Goal: Information Seeking & Learning: Learn about a topic

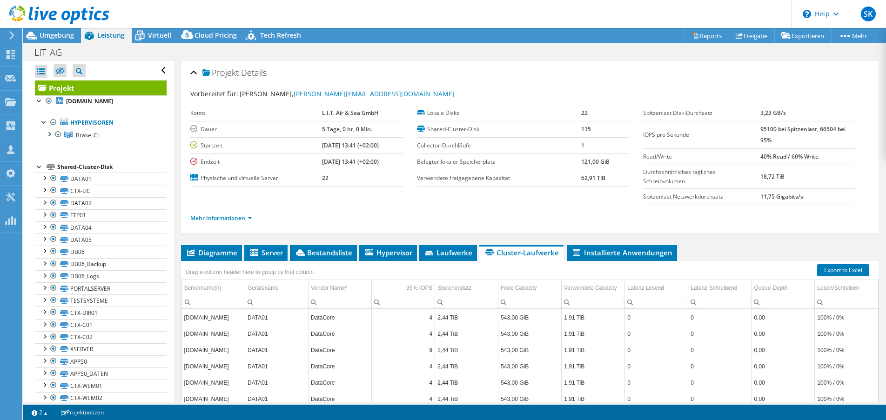
select select "EUFrankfurt"
select select "USD"
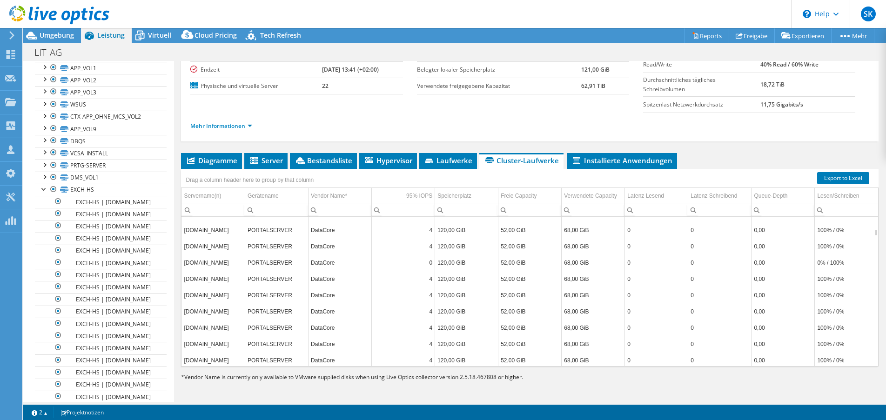
scroll to position [3574, 0]
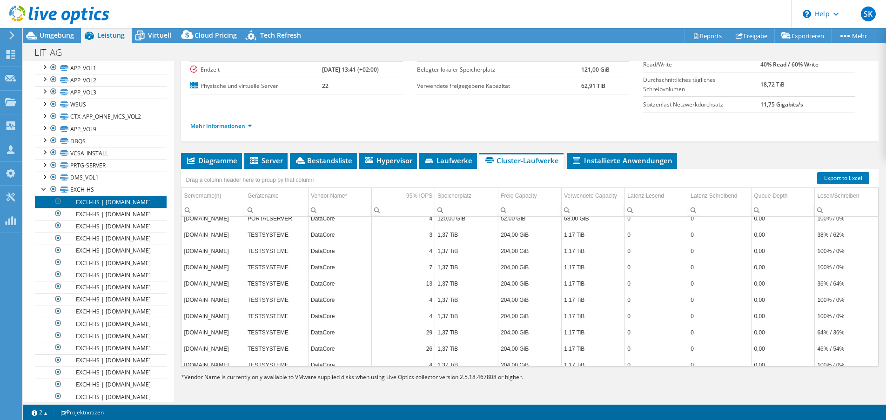
click at [147, 203] on link "EXCH-HS | [DOMAIN_NAME]" at bounding box center [101, 202] width 132 height 12
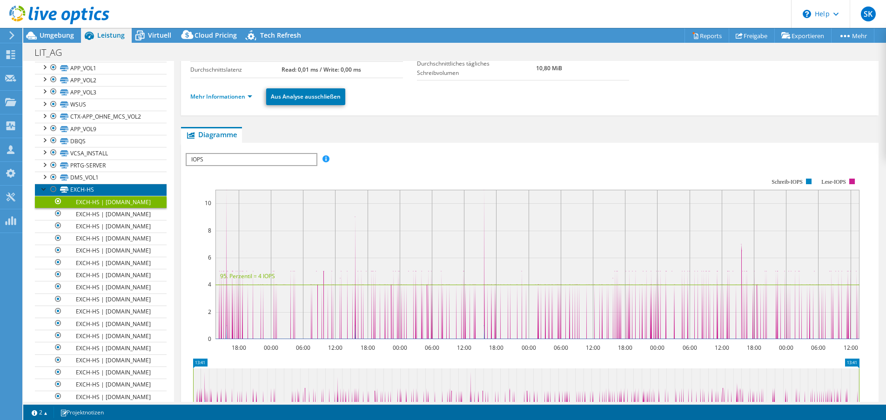
click at [97, 190] on link "EXCH-HS" at bounding box center [101, 190] width 132 height 12
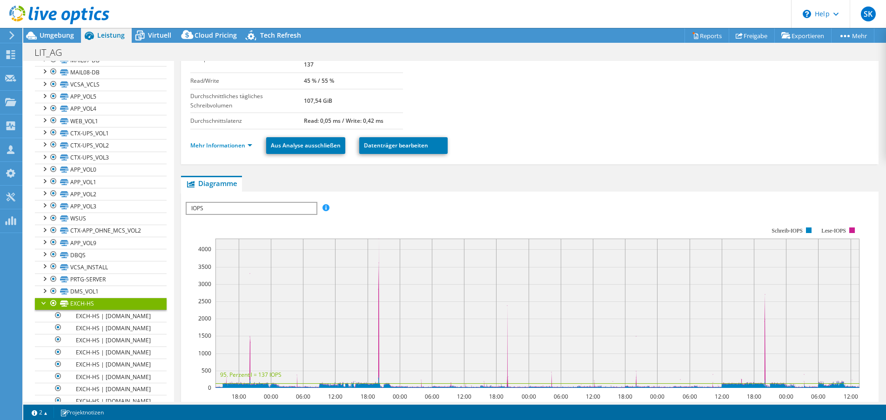
scroll to position [558, 0]
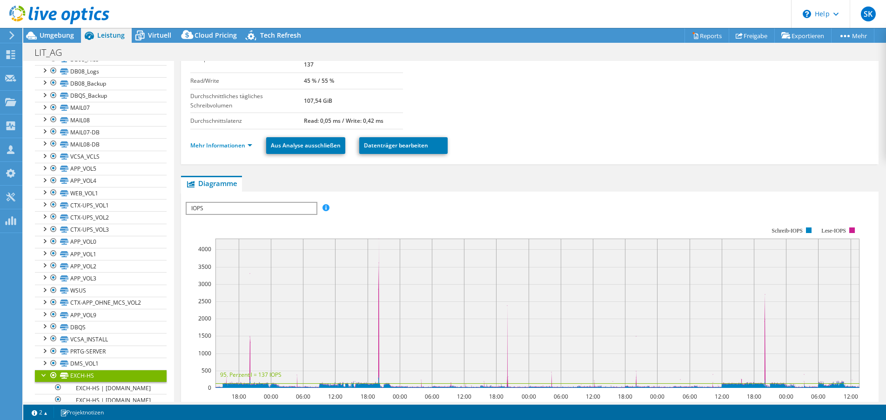
drag, startPoint x: 824, startPoint y: 191, endPoint x: 784, endPoint y: 165, distance: 47.8
click at [824, 191] on div "Diagramme Server Bestandsliste Hypervisor Laufwerke Cluster-Laufwerke 0" at bounding box center [530, 375] width 698 height 399
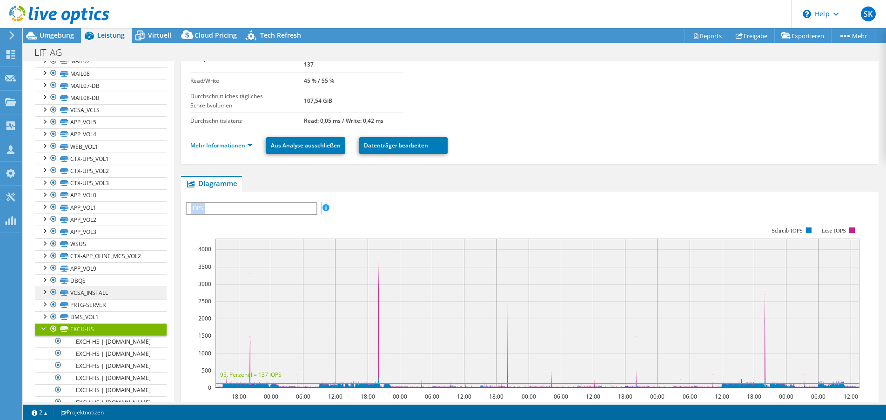
scroll to position [698, 0]
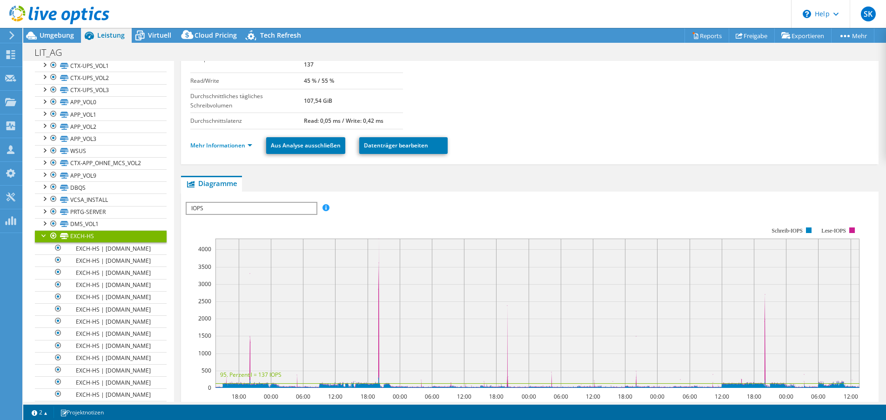
click at [54, 235] on div at bounding box center [53, 235] width 9 height 11
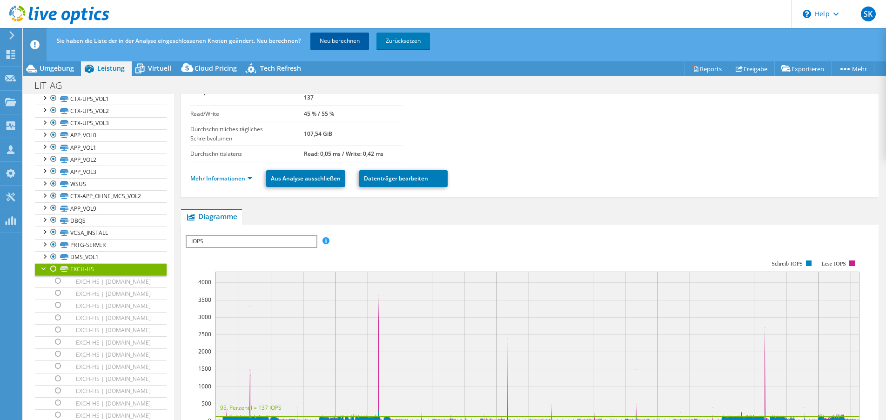
click at [336, 47] on link "Neu berechnen" at bounding box center [339, 41] width 59 height 17
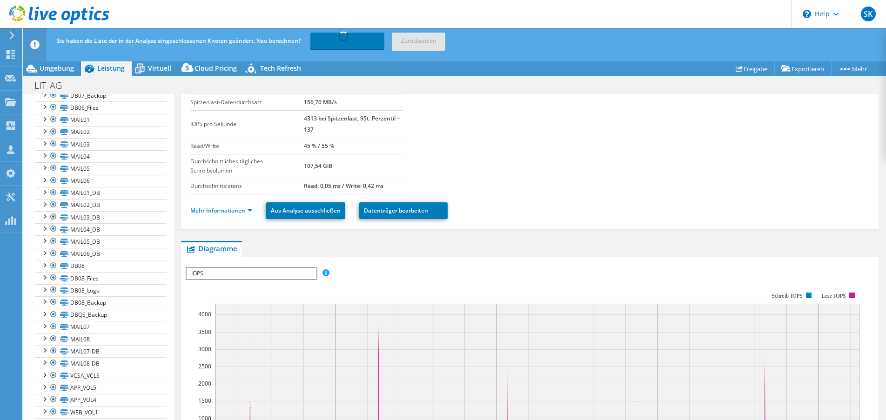
scroll to position [2, 0]
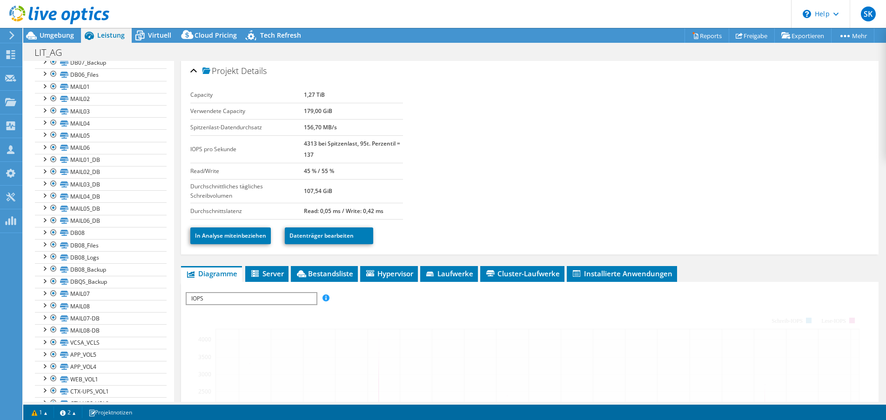
click at [806, 134] on section "Capacity 1,27 TiB Verwendete Capacity 179,00 GiB Spitzenlast-Datendurchsatz 156…" at bounding box center [529, 153] width 679 height 133
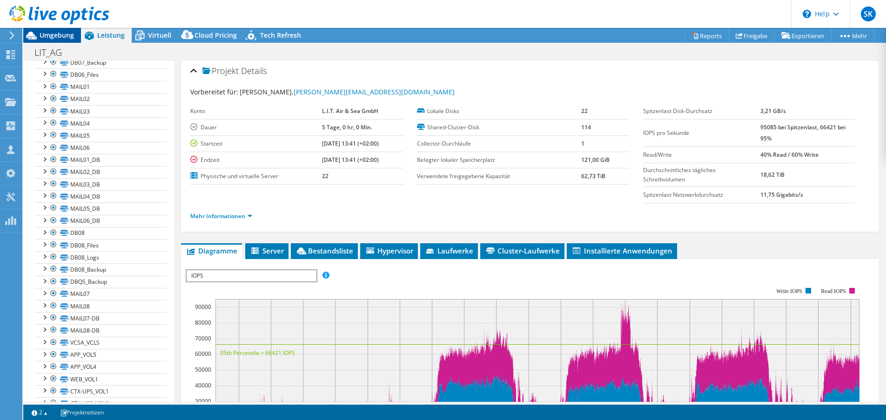
click at [66, 36] on span "Umgebung" at bounding box center [57, 35] width 34 height 9
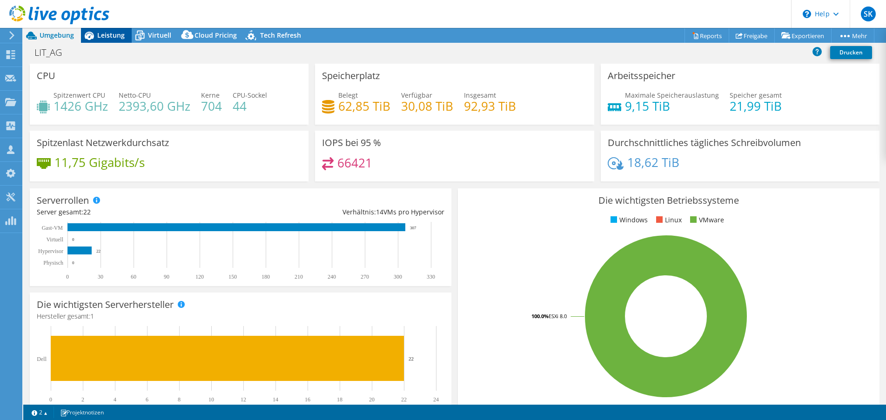
click at [106, 35] on span "Leistung" at bounding box center [110, 35] width 27 height 9
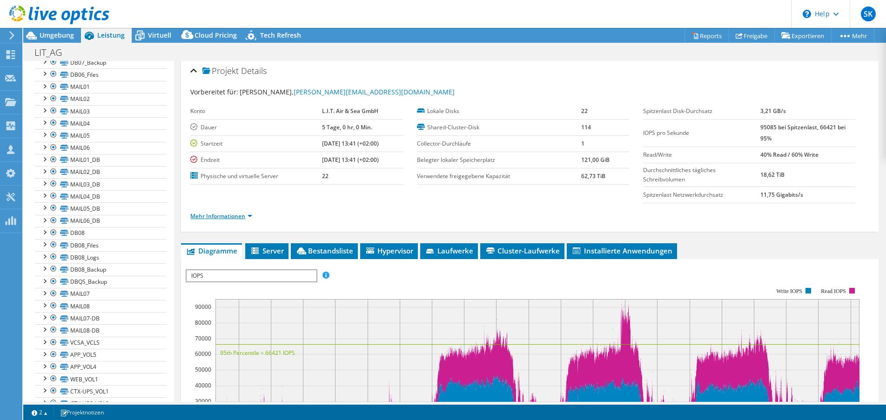
click at [247, 214] on link "Mehr Informationen" at bounding box center [221, 216] width 62 height 8
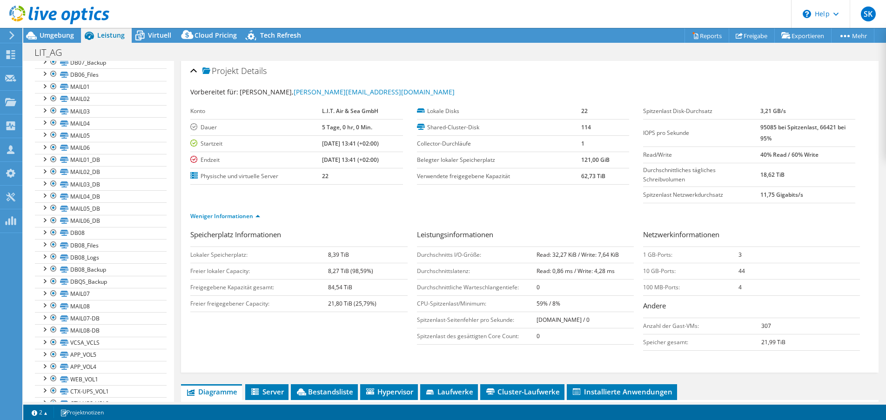
click at [811, 377] on div "Projekt Details Vorbereitet für: [PERSON_NAME], [EMAIL_ADDRESS][PERSON_NAME][DO…" at bounding box center [530, 425] width 712 height 733
